Goal: Navigation & Orientation: Find specific page/section

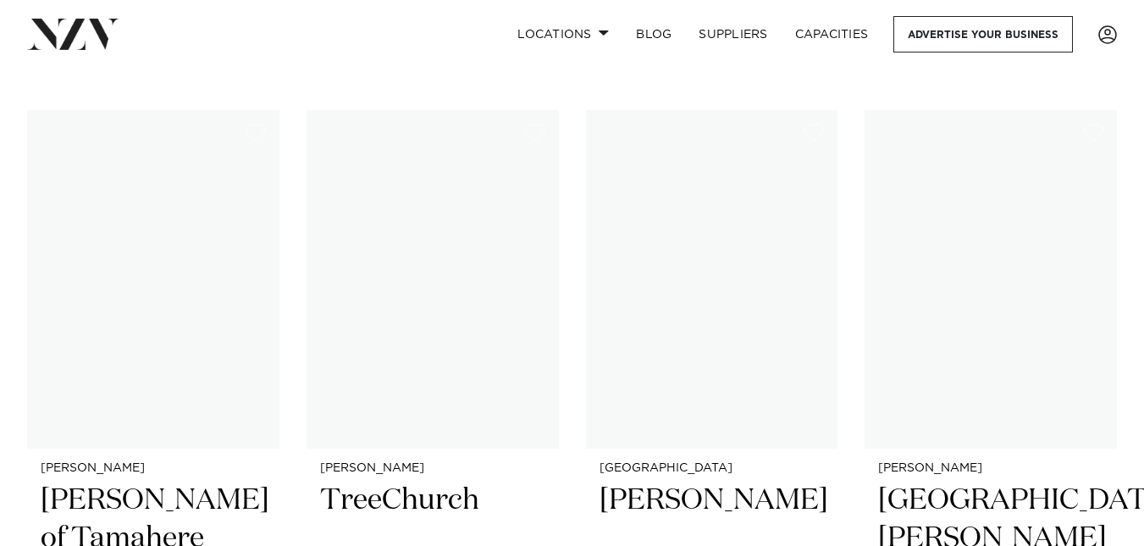
scroll to position [617, 0]
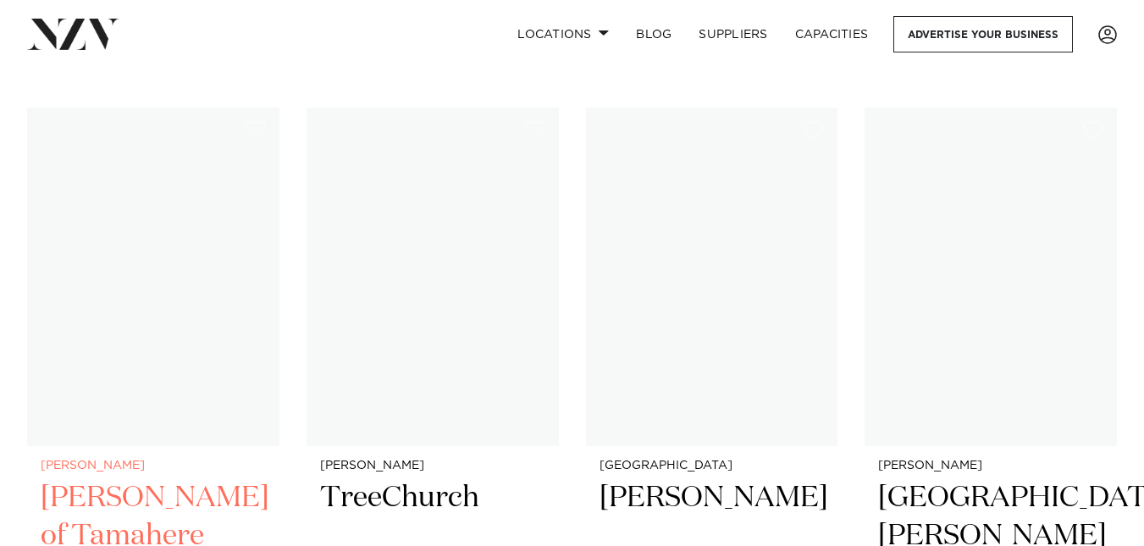
click at [235, 300] on img at bounding box center [153, 277] width 252 height 338
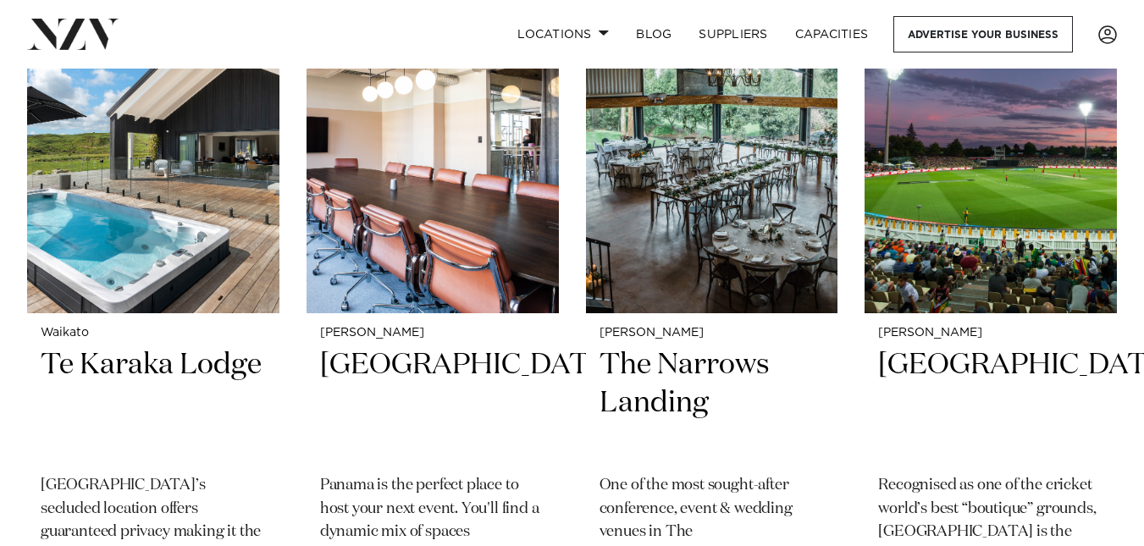
scroll to position [2155, 0]
